Goal: Task Accomplishment & Management: Manage account settings

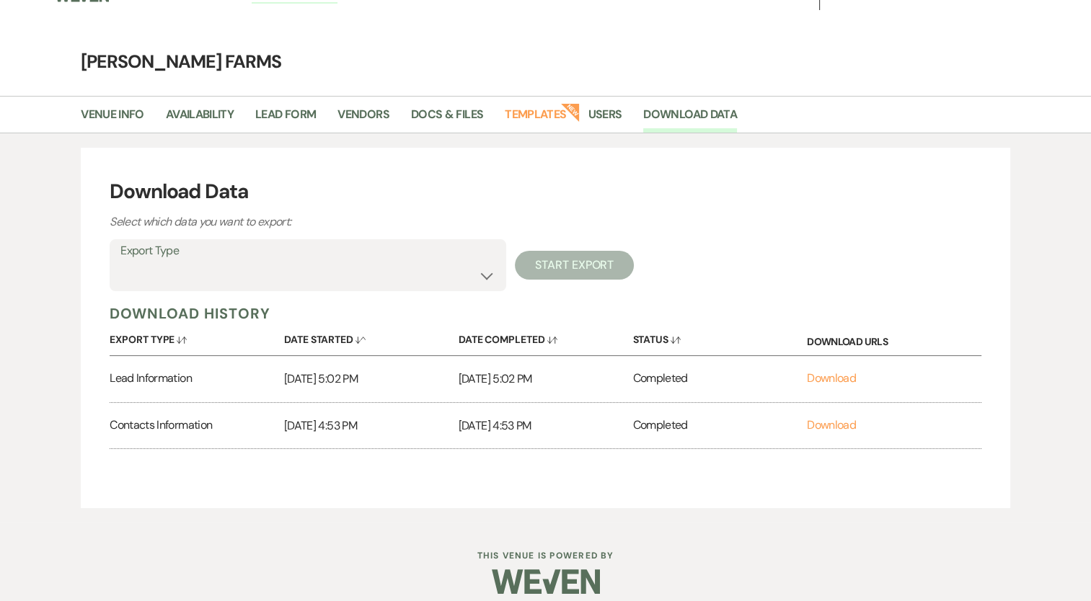
scroll to position [37, 0]
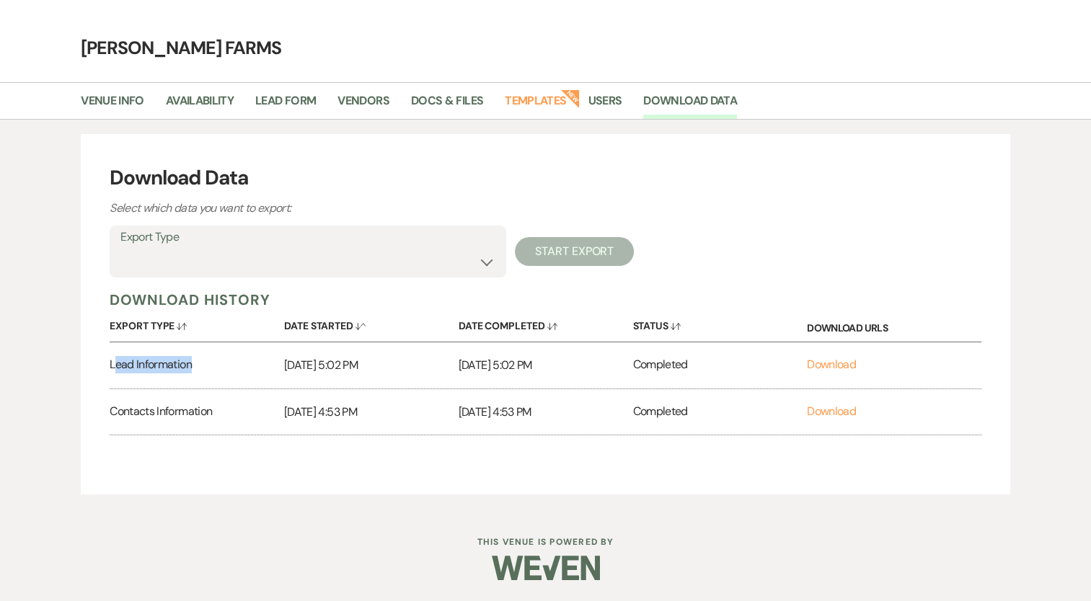
drag, startPoint x: 117, startPoint y: 366, endPoint x: 263, endPoint y: 376, distance: 146.6
click at [263, 376] on div "Lead Information" at bounding box center [197, 365] width 174 height 46
click at [123, 410] on div "Contacts Information" at bounding box center [197, 412] width 174 height 46
drag, startPoint x: 107, startPoint y: 367, endPoint x: 203, endPoint y: 377, distance: 95.7
click at [203, 377] on div "Download Data Select which data you want to export: Export Type Availability Ca…" at bounding box center [545, 314] width 929 height 360
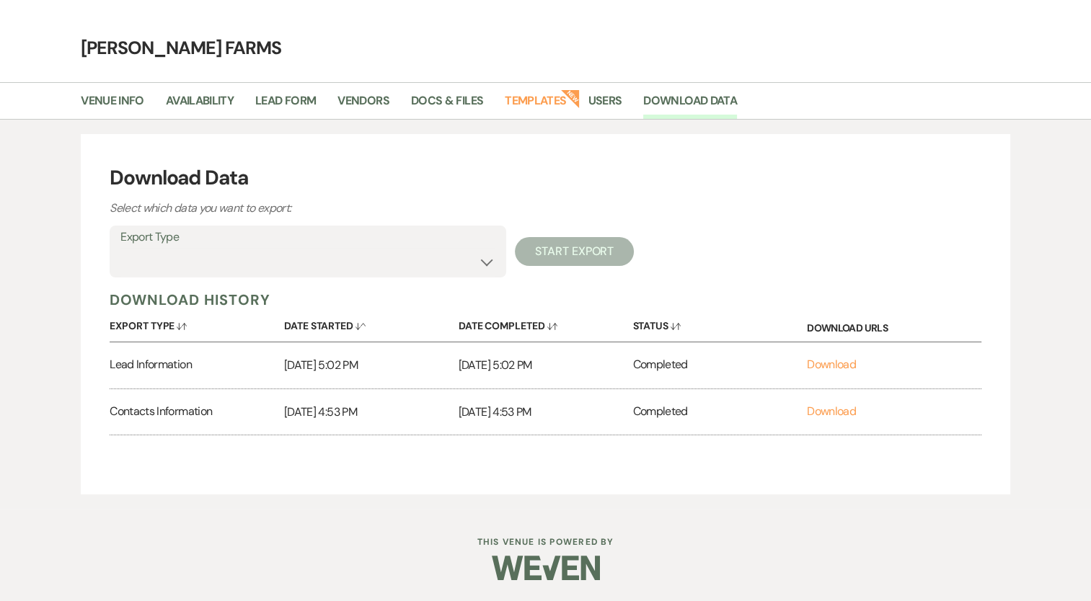
drag, startPoint x: 203, startPoint y: 377, endPoint x: 165, endPoint y: 422, distance: 58.3
click at [165, 422] on div "Contacts Information" at bounding box center [197, 412] width 174 height 46
drag, startPoint x: 112, startPoint y: 414, endPoint x: 298, endPoint y: 428, distance: 186.5
click at [298, 428] on div "Contacts Information [DATE] 4:53 PM [DATE] 4:53 PM Completed Download" at bounding box center [545, 412] width 871 height 46
drag, startPoint x: 298, startPoint y: 428, endPoint x: 465, endPoint y: 420, distance: 166.7
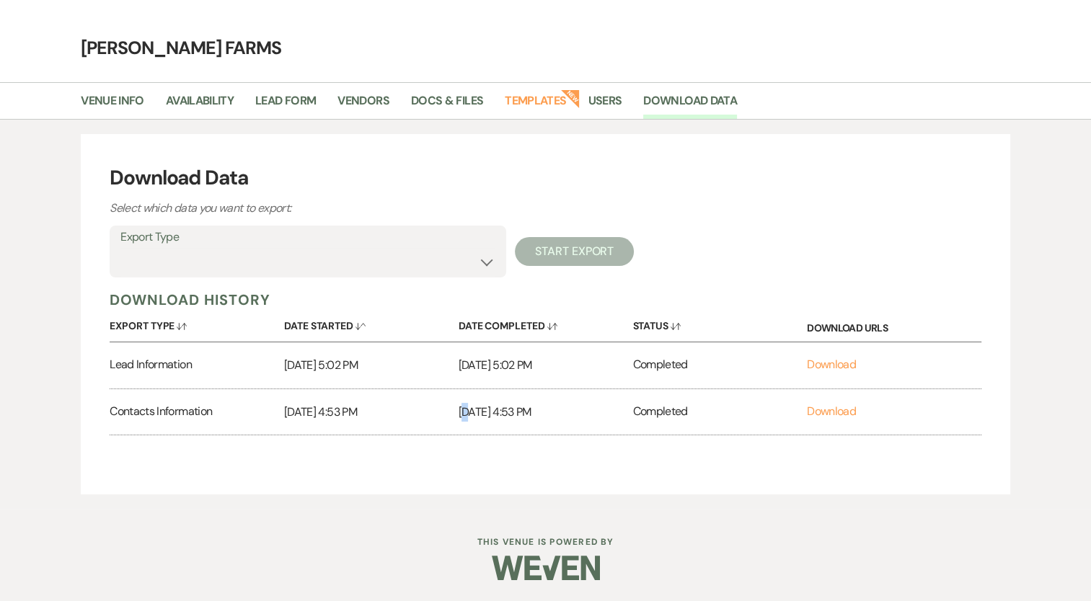
click at [465, 420] on div "[DATE] 4:53 PM" at bounding box center [545, 412] width 174 height 46
click at [319, 443] on div "Download Data Select which data you want to export: Export Type Availability Ca…" at bounding box center [545, 314] width 929 height 360
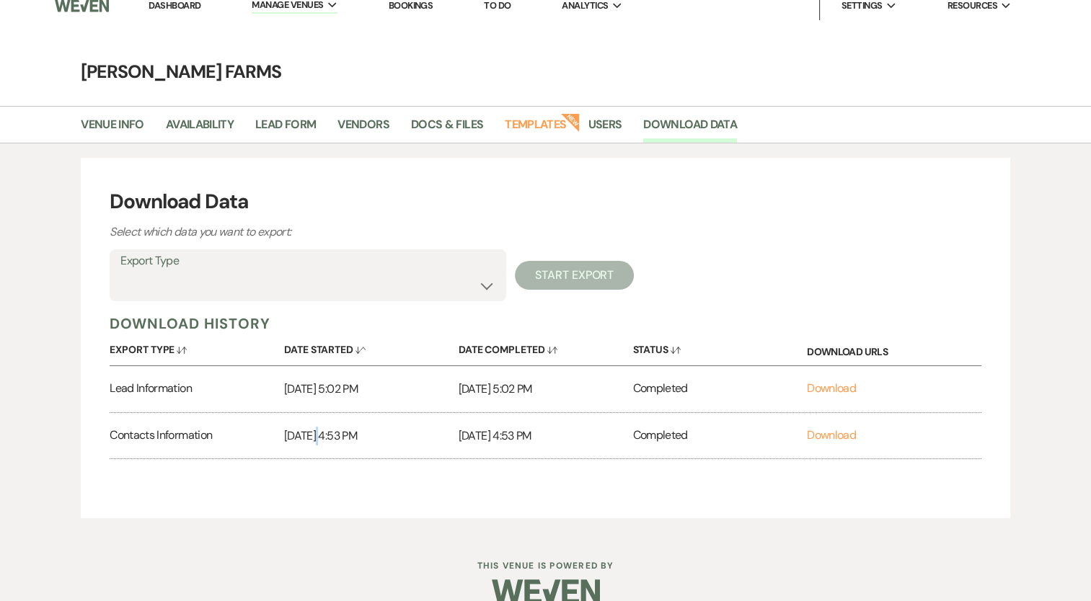
scroll to position [0, 0]
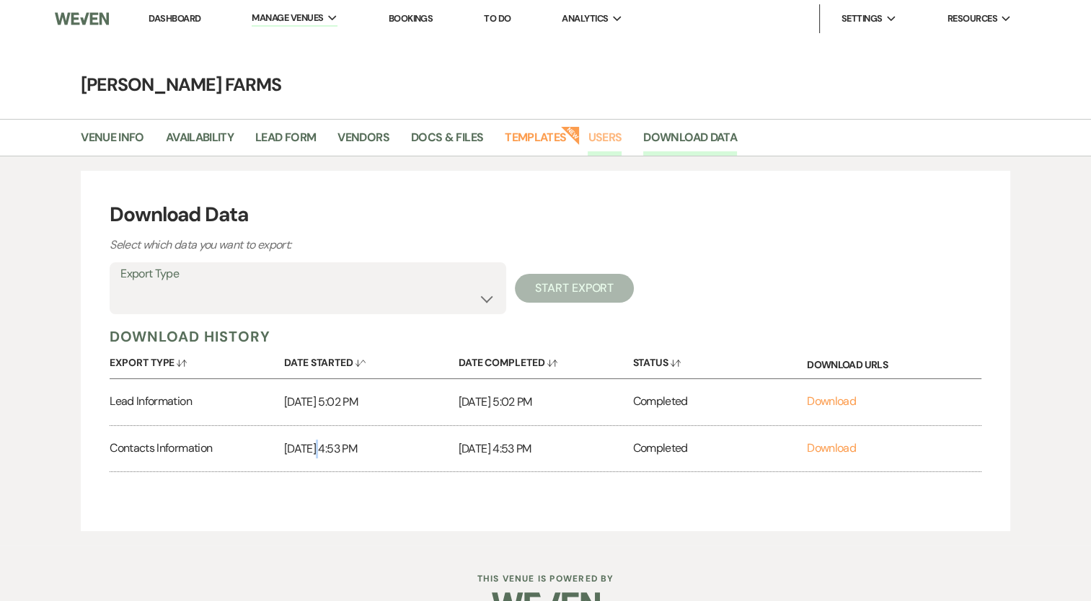
click at [604, 140] on link "Users" at bounding box center [604, 141] width 34 height 27
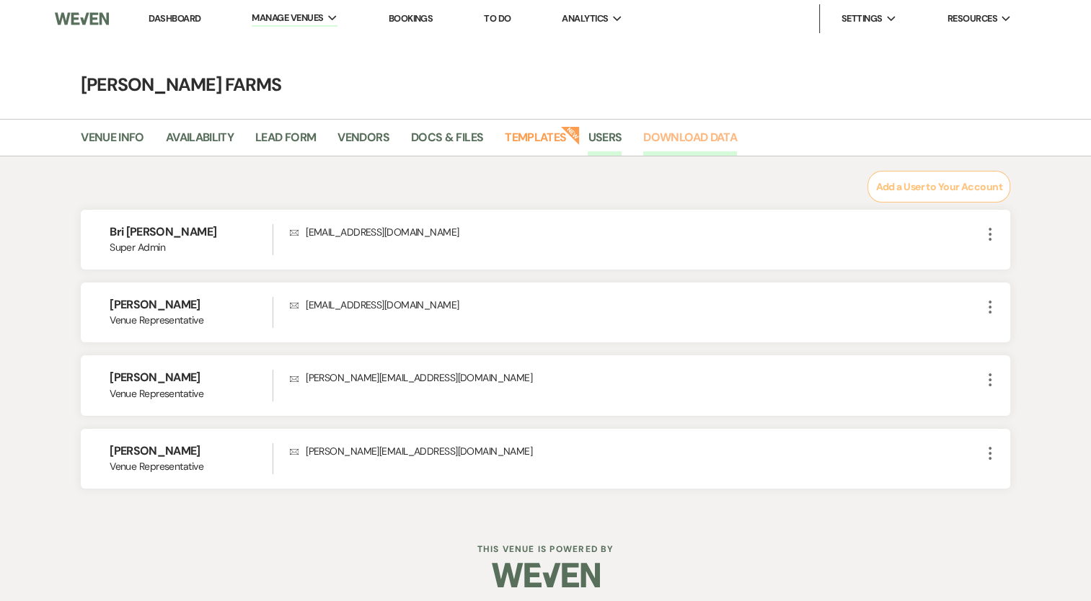
click at [724, 139] on link "Download Data" at bounding box center [690, 141] width 94 height 27
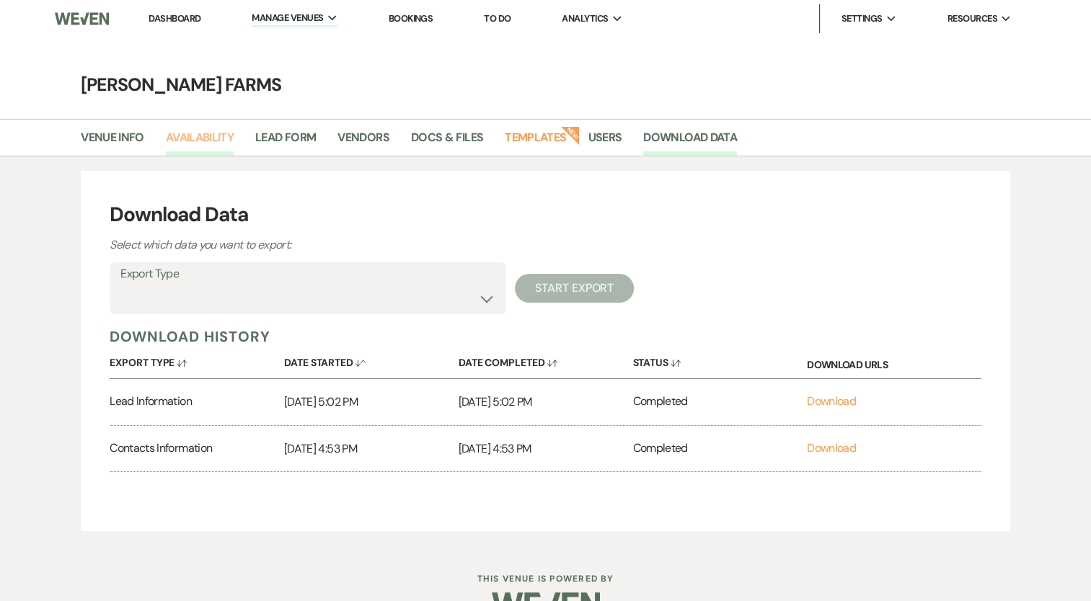
click at [220, 131] on link "Availability" at bounding box center [200, 141] width 68 height 27
select select "2"
select select "2026"
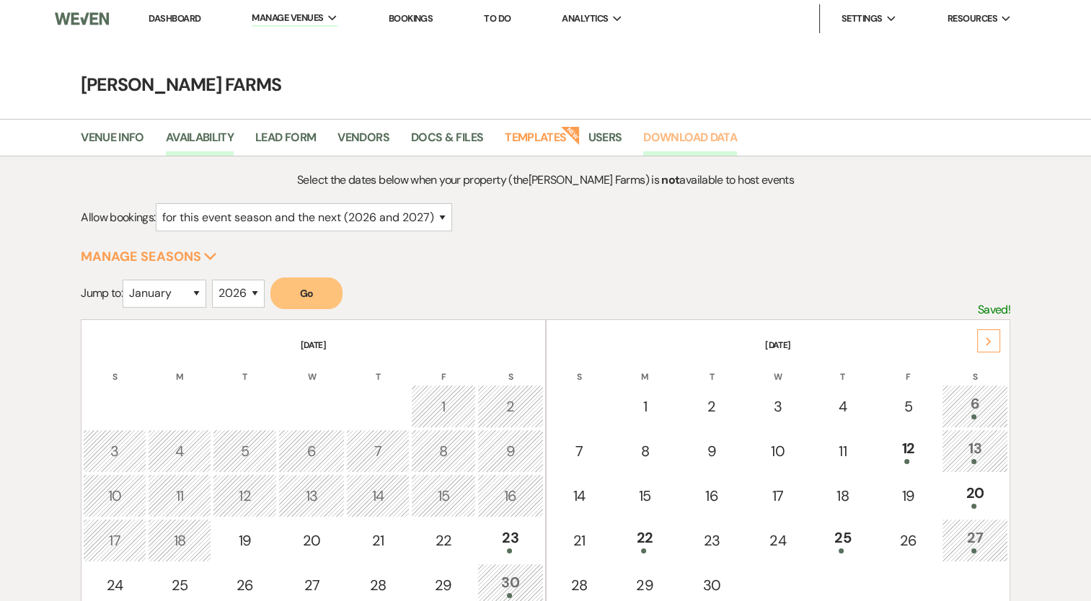
click at [719, 130] on link "Download Data" at bounding box center [690, 141] width 94 height 27
